Goal: Transaction & Acquisition: Book appointment/travel/reservation

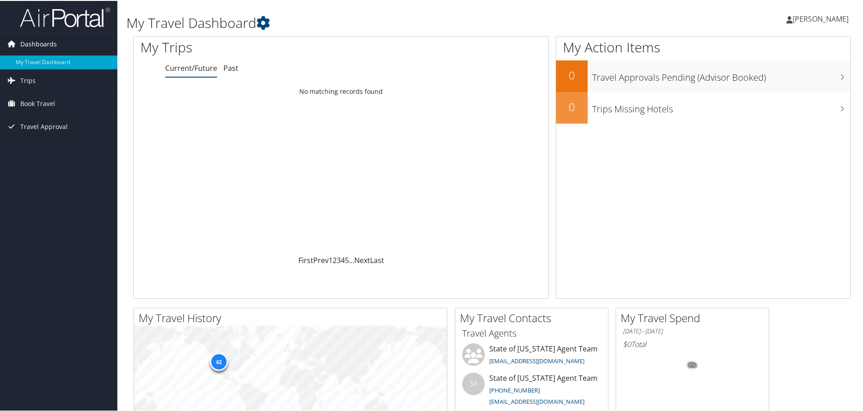
click at [56, 43] on link "Dashboards" at bounding box center [58, 43] width 117 height 23
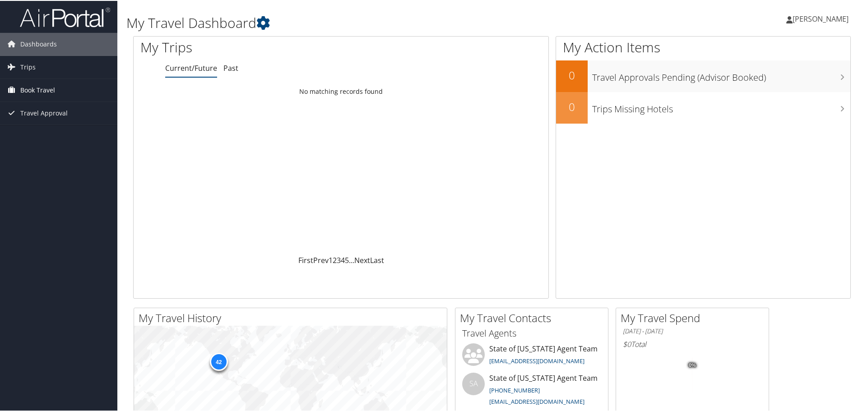
click at [33, 87] on span "Book Travel" at bounding box center [37, 89] width 35 height 23
click at [29, 65] on span "Trips" at bounding box center [27, 66] width 15 height 23
click at [44, 197] on span "Travel Approval" at bounding box center [43, 193] width 47 height 23
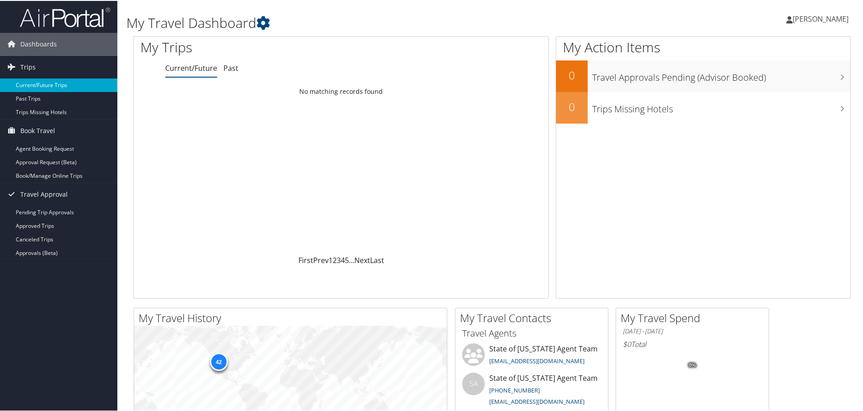
click at [47, 86] on link "Current/Future Trips" at bounding box center [58, 85] width 117 height 14
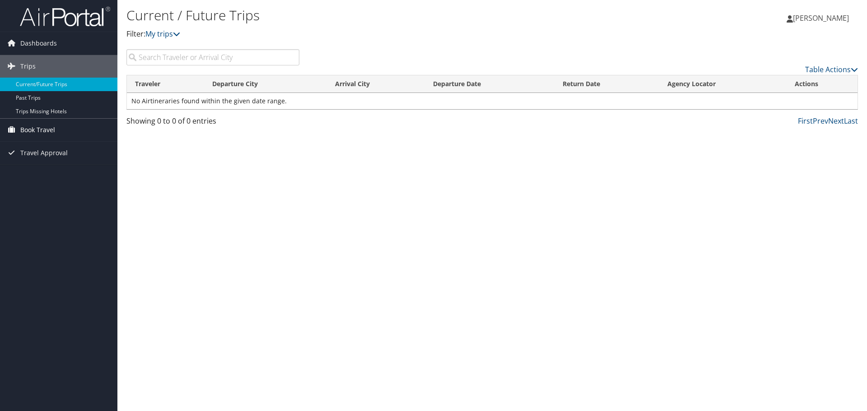
click at [41, 127] on span "Book Travel" at bounding box center [37, 130] width 35 height 23
click at [40, 43] on span "Dashboards" at bounding box center [38, 43] width 37 height 23
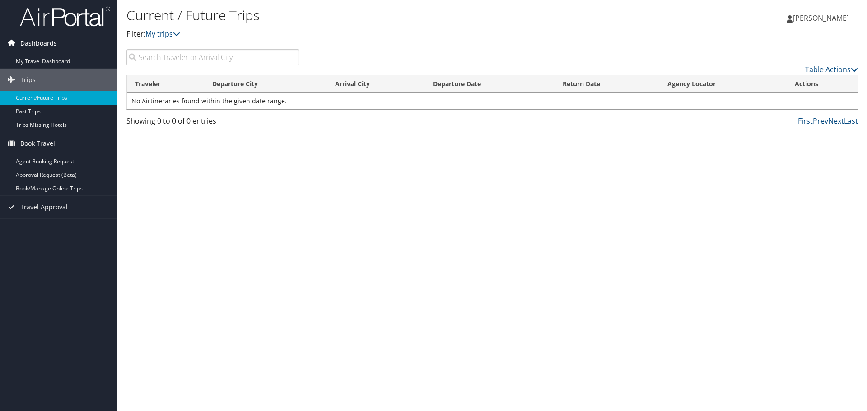
click at [41, 53] on span "Dashboards" at bounding box center [38, 43] width 37 height 23
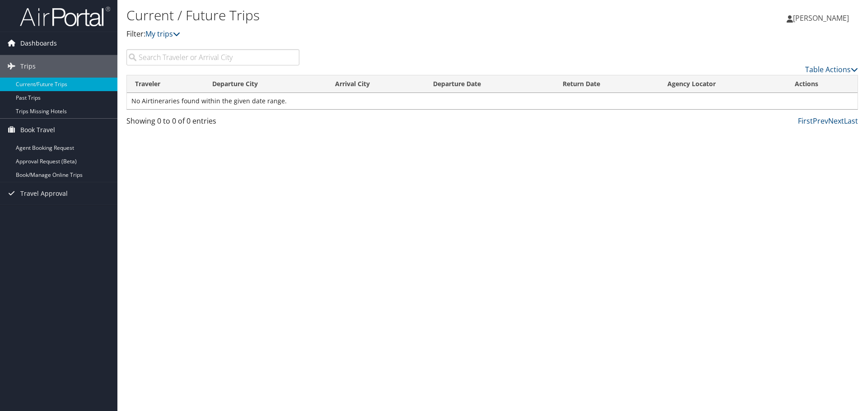
click at [42, 47] on span "Dashboards" at bounding box center [38, 43] width 37 height 23
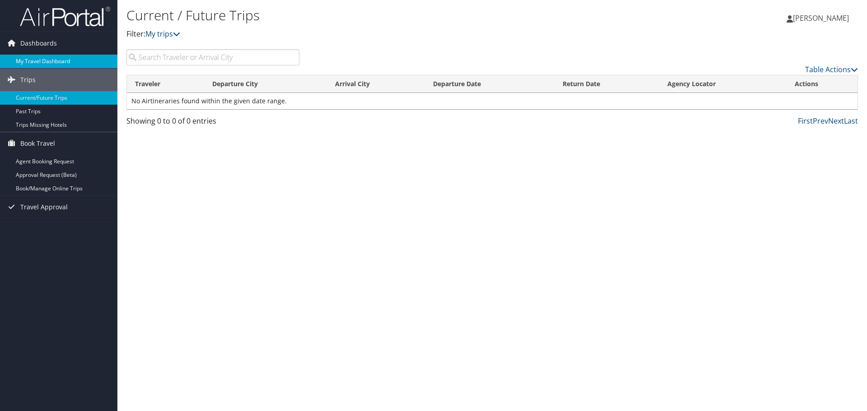
click at [43, 58] on link "My Travel Dashboard" at bounding box center [58, 62] width 117 height 14
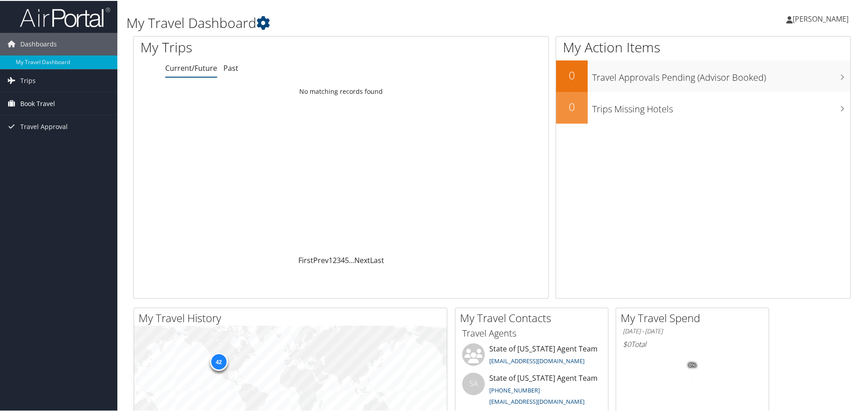
click at [31, 101] on span "Book Travel" at bounding box center [37, 103] width 35 height 23
click at [42, 137] on link "Approval Request (Beta)" at bounding box center [58, 135] width 117 height 14
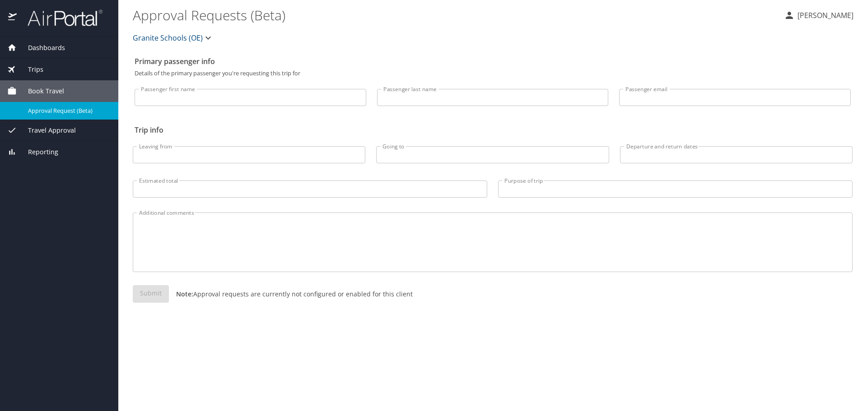
click at [16, 16] on img at bounding box center [12, 18] width 9 height 18
click at [43, 127] on span "Travel Approval" at bounding box center [46, 131] width 59 height 10
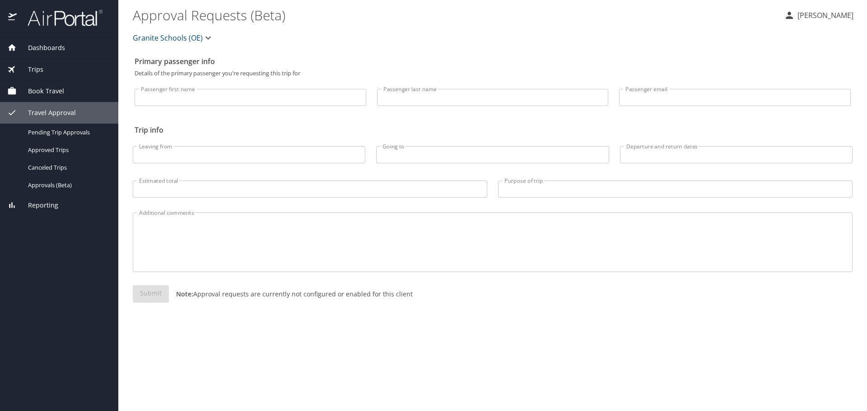
click at [46, 90] on span "Book Travel" at bounding box center [40, 91] width 47 height 10
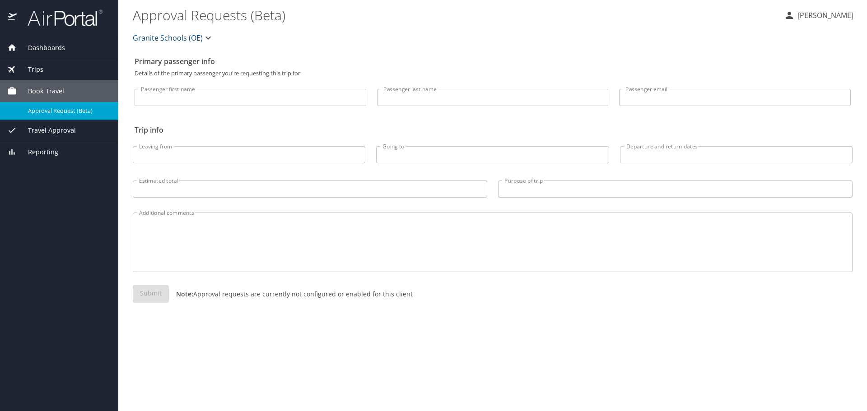
click at [36, 69] on span "Trips" at bounding box center [30, 70] width 27 height 10
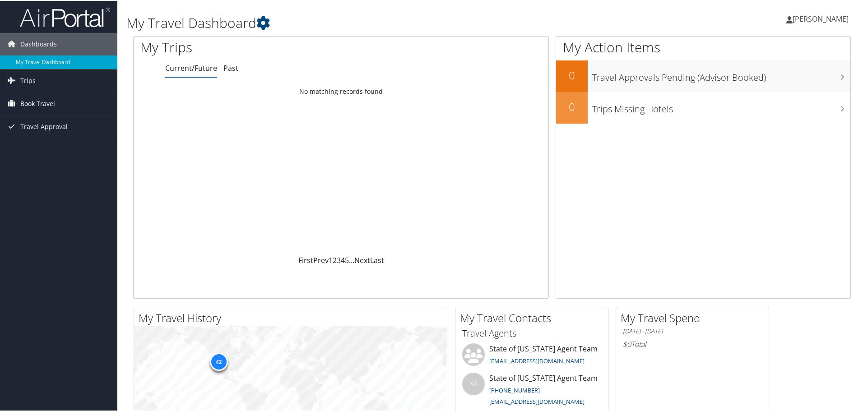
click at [42, 108] on span "Book Travel" at bounding box center [37, 103] width 35 height 23
click at [41, 144] on link "Book/Manage Online Trips" at bounding box center [58, 148] width 117 height 14
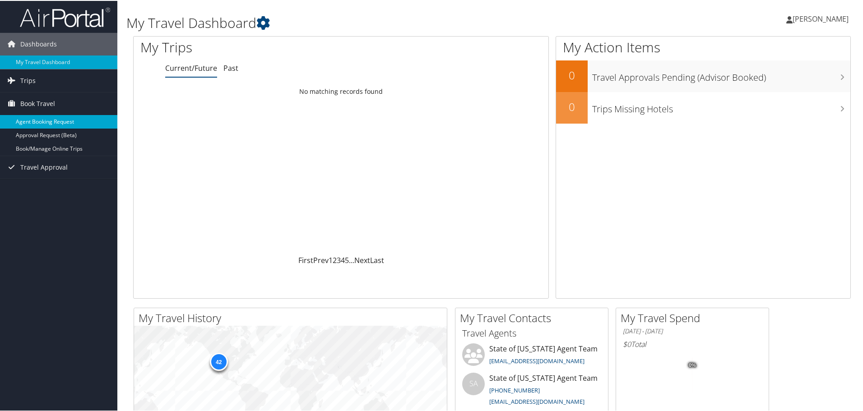
click at [62, 120] on link "Agent Booking Request" at bounding box center [58, 121] width 117 height 14
